Goal: Book appointment/travel/reservation

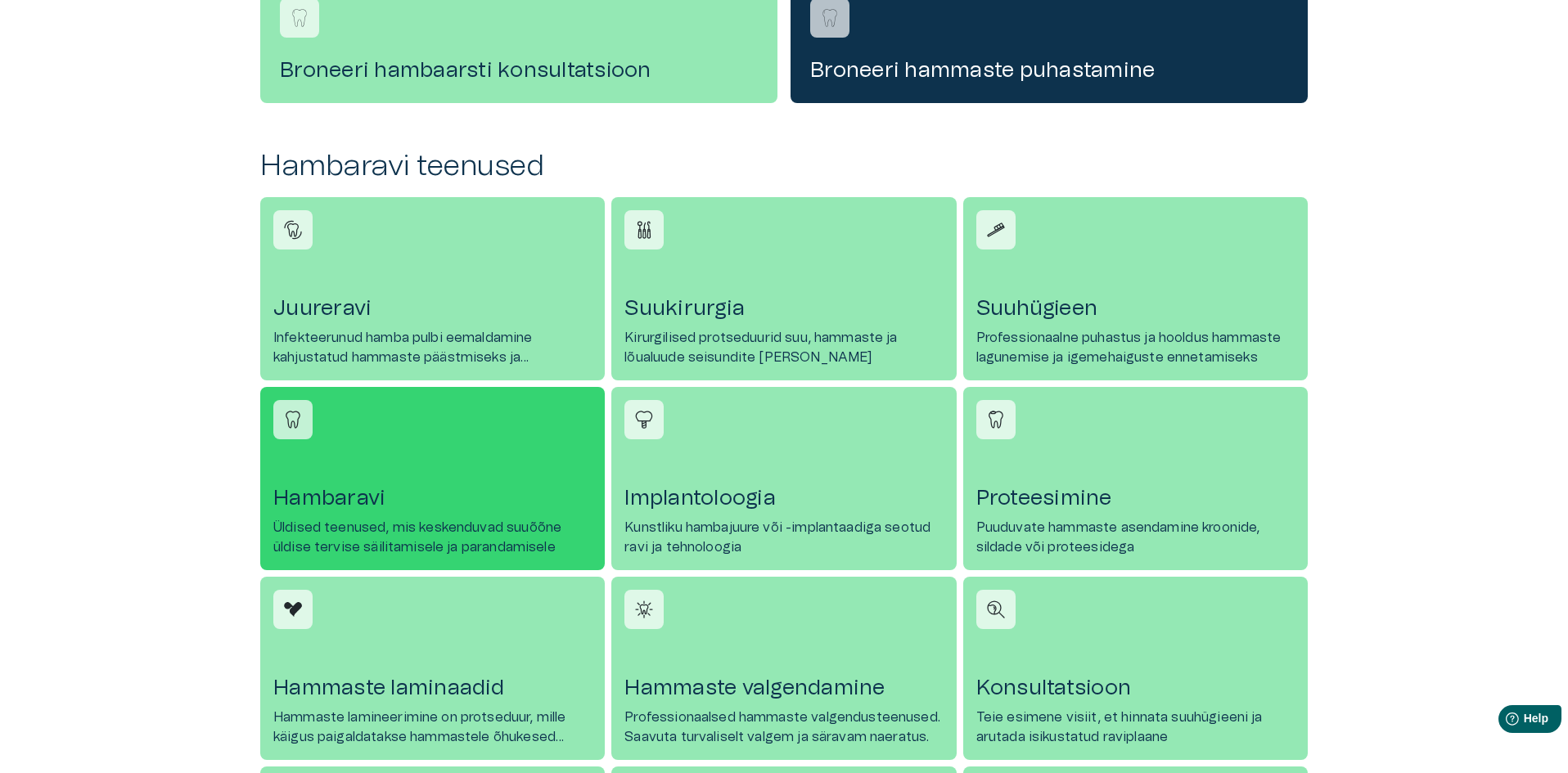
click at [442, 528] on p "Üldised teenused, mis keskenduvad suuõõne üldise tervise säilitamisele ja paran…" at bounding box center [432, 537] width 318 height 39
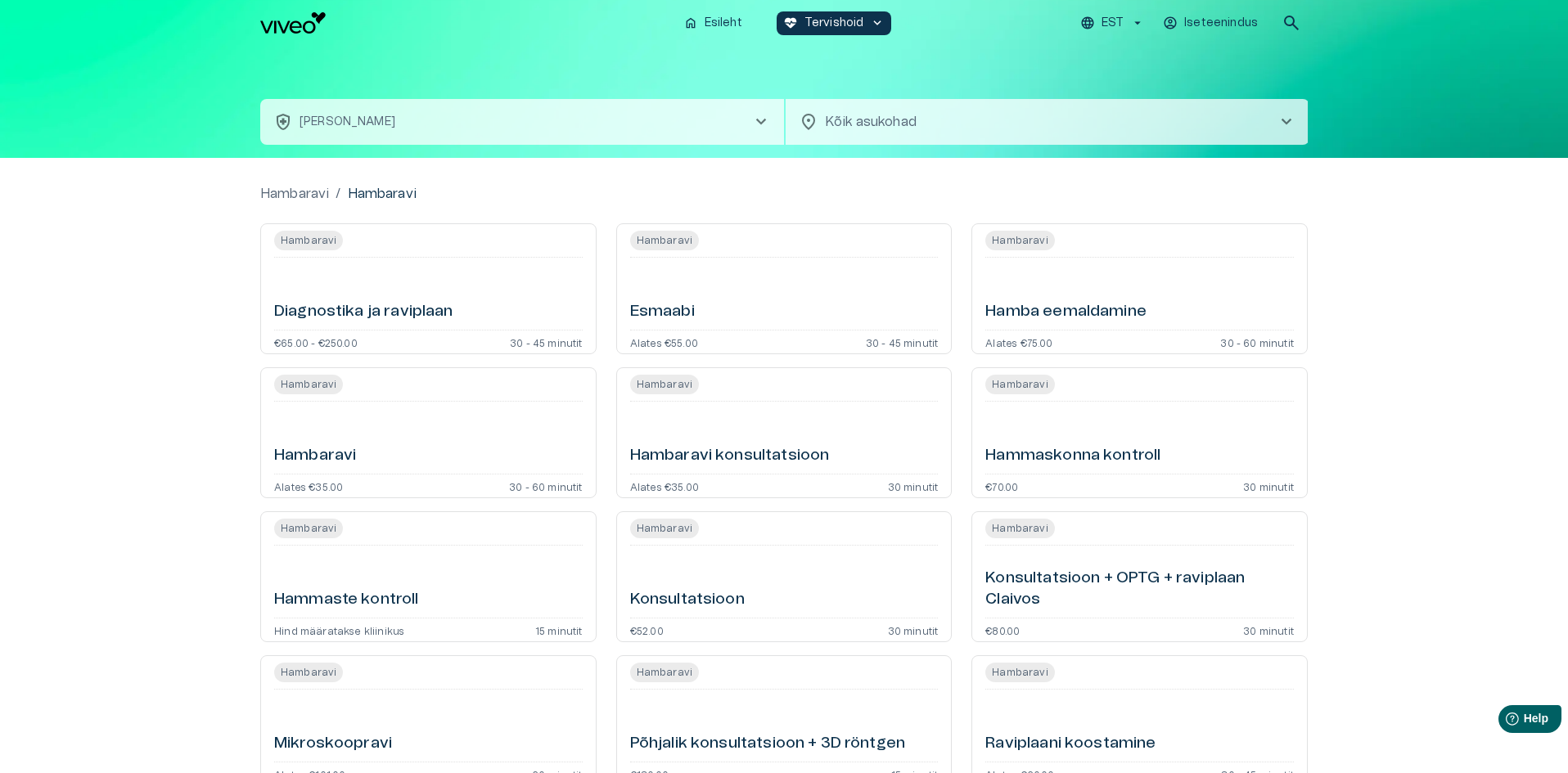
click at [336, 456] on h6 "Hambaravi" at bounding box center [315, 456] width 82 height 22
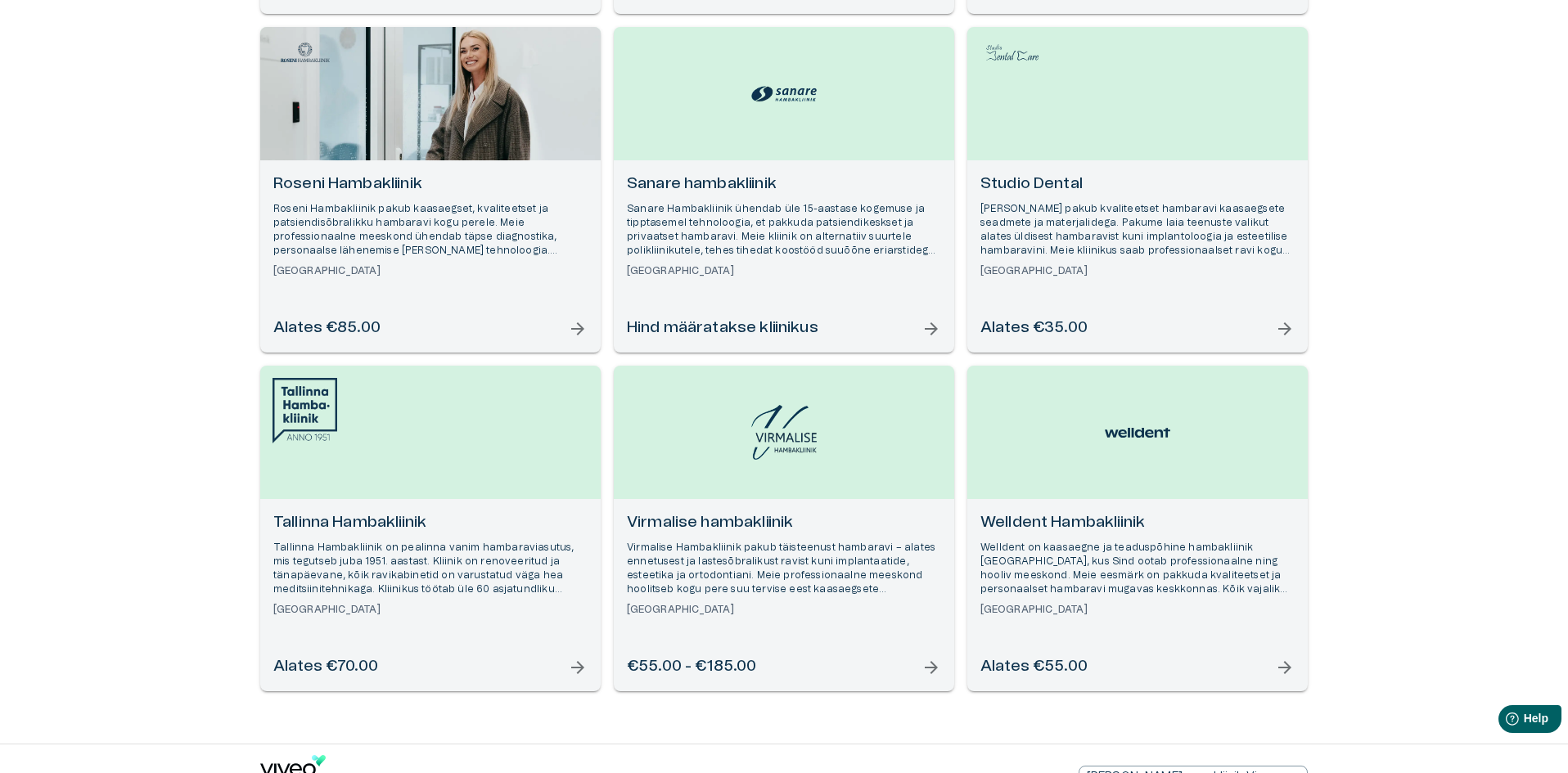
scroll to position [1270, 0]
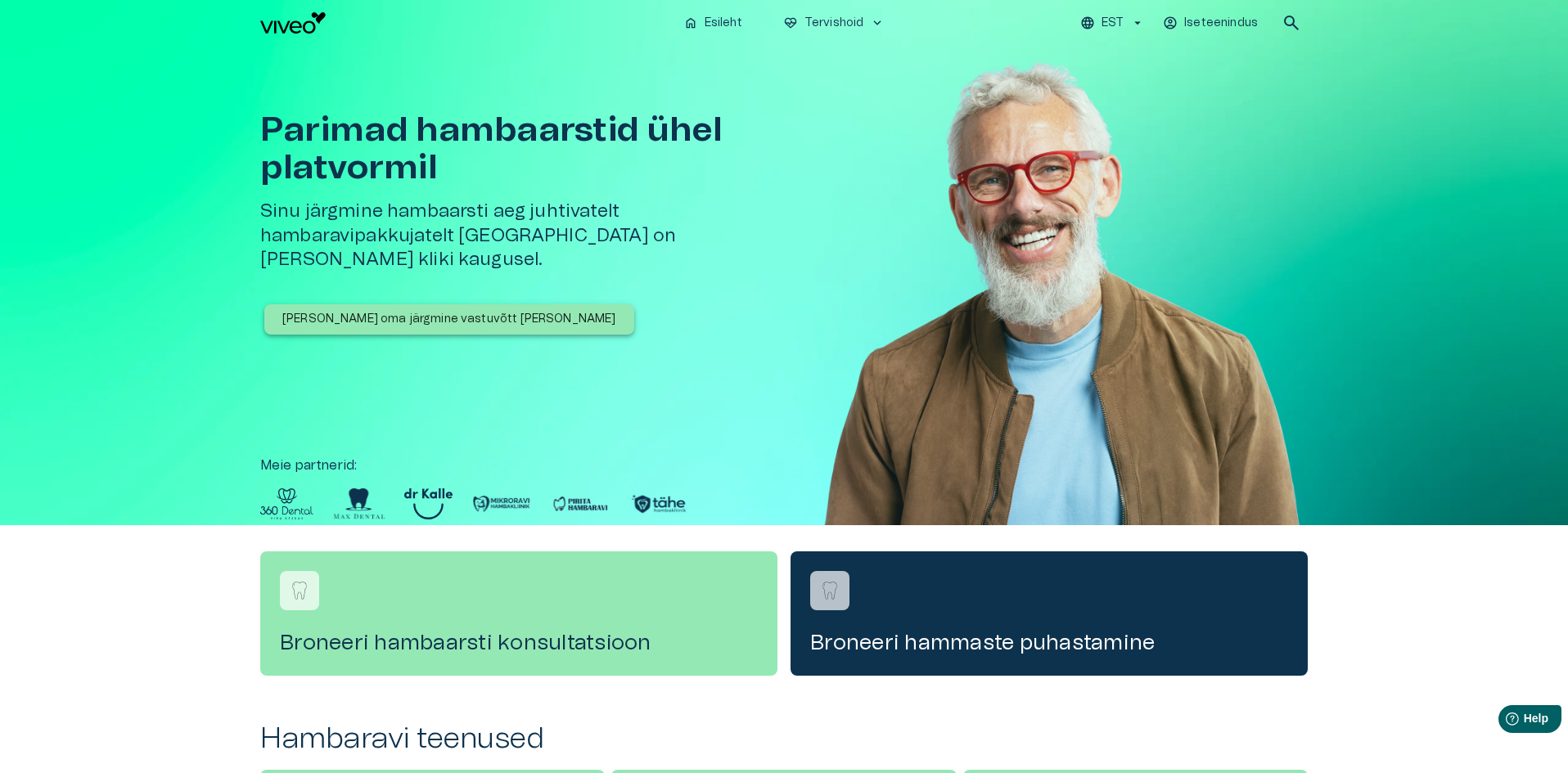
scroll to position [572, 0]
